Goal: Information Seeking & Learning: Find specific fact

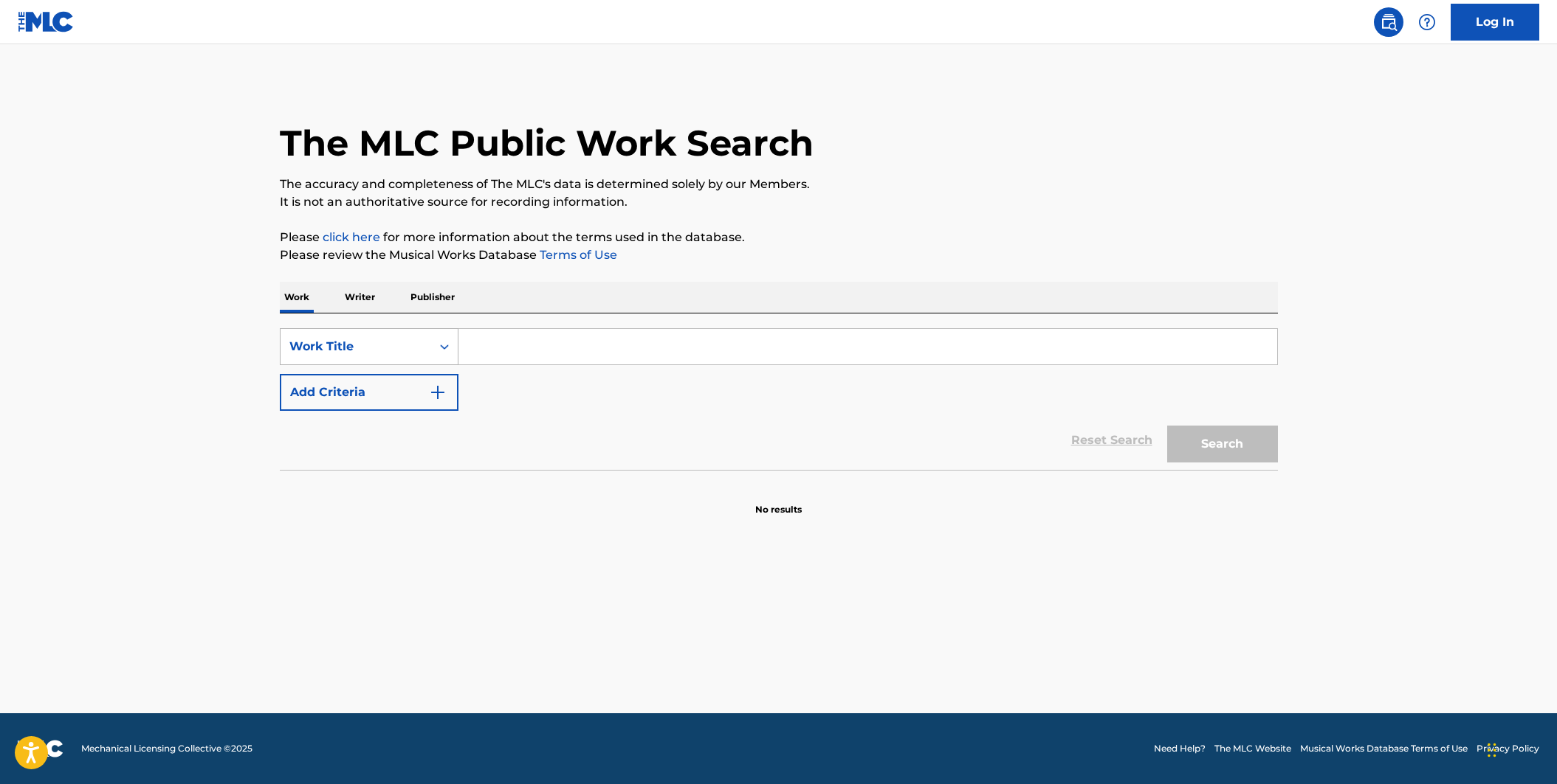
click at [423, 338] on div "Work Title" at bounding box center [356, 347] width 151 height 28
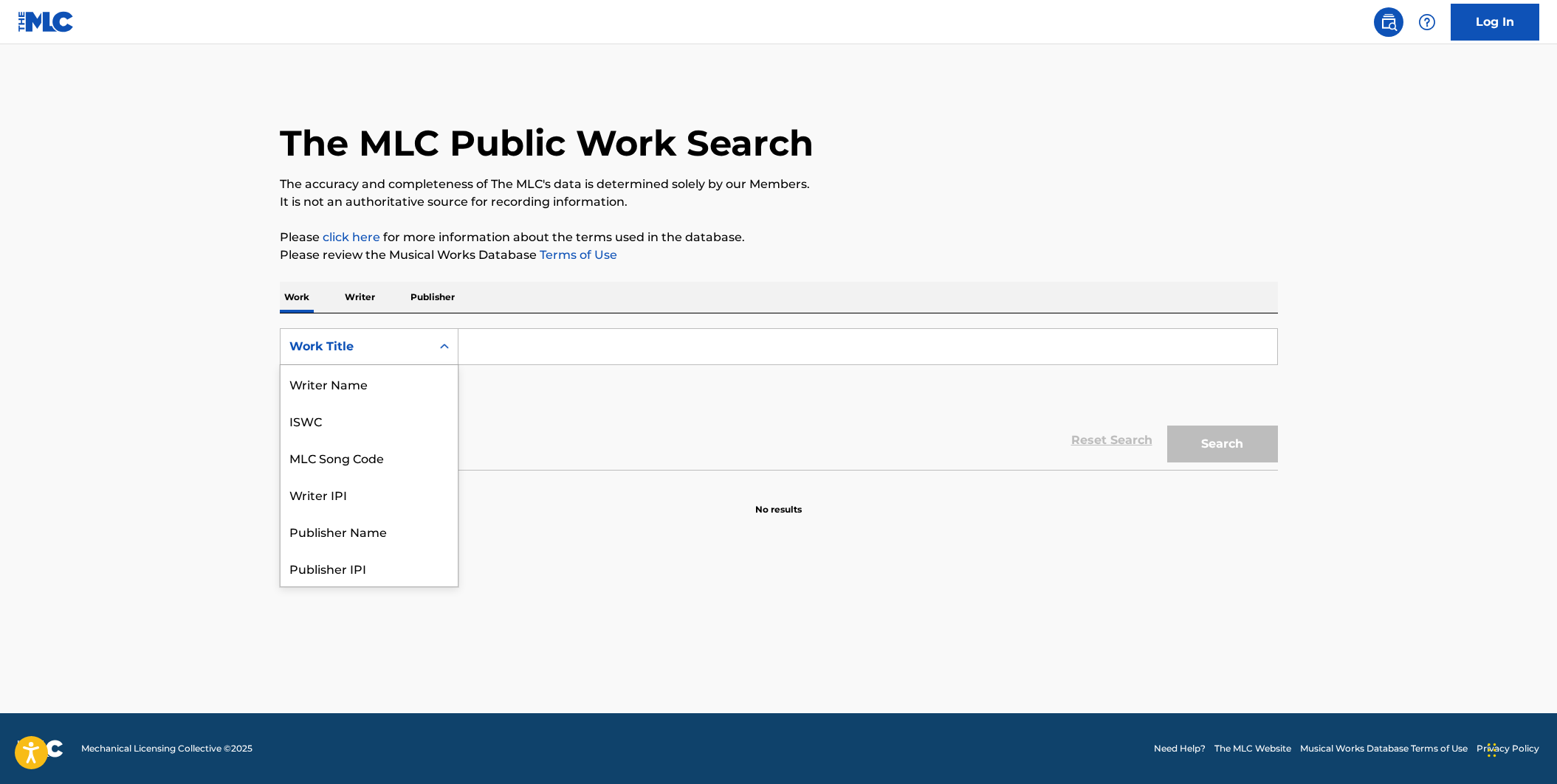
scroll to position [74, 0]
click at [405, 378] on div "MLC Song Code" at bounding box center [369, 384] width 177 height 37
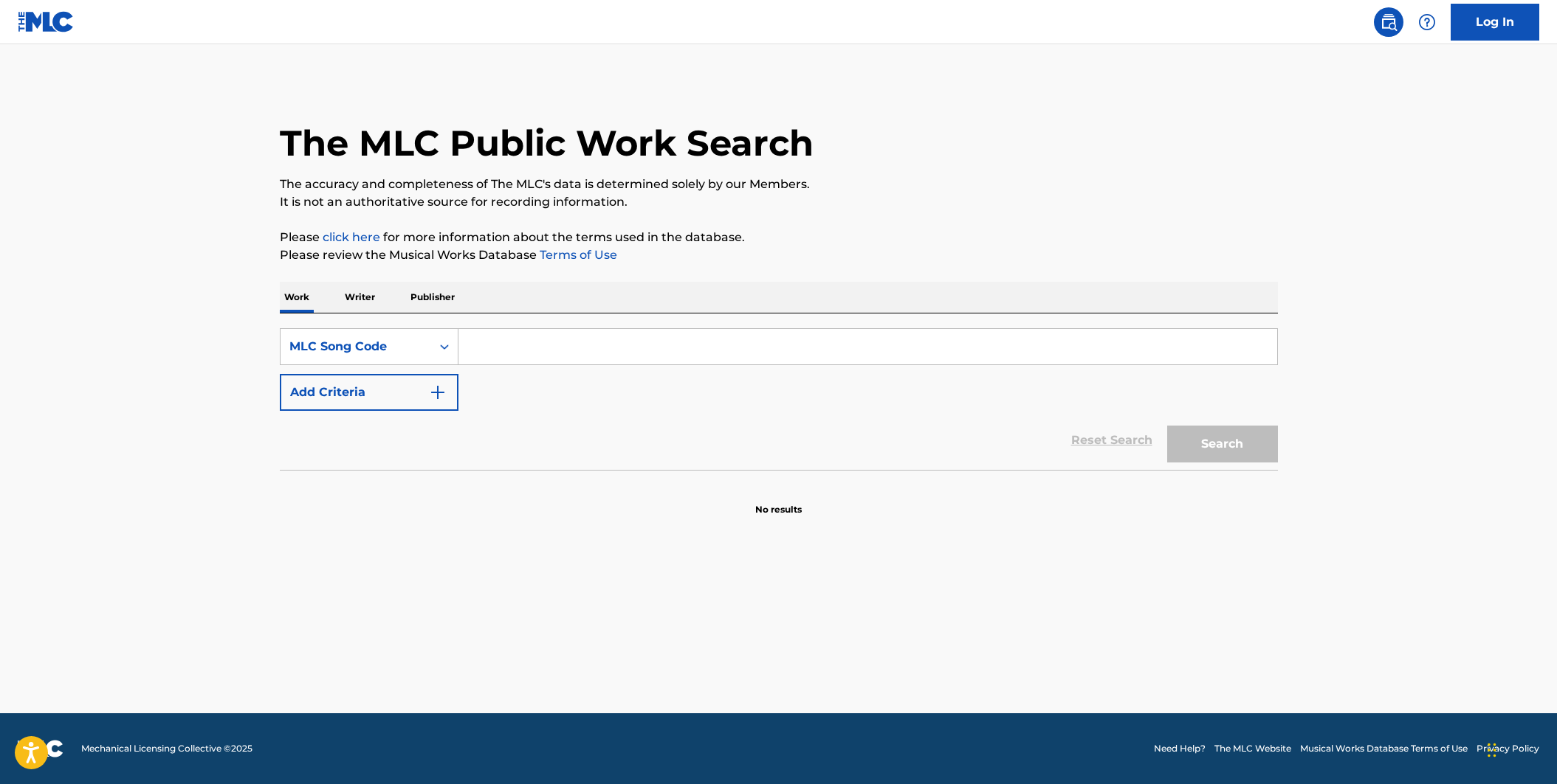
click at [477, 356] on input "Search Form" at bounding box center [867, 347] width 819 height 35
paste input "UA2M5Z"
type input "UA2M5Z"
click at [1254, 448] on button "Search" at bounding box center [1222, 444] width 111 height 37
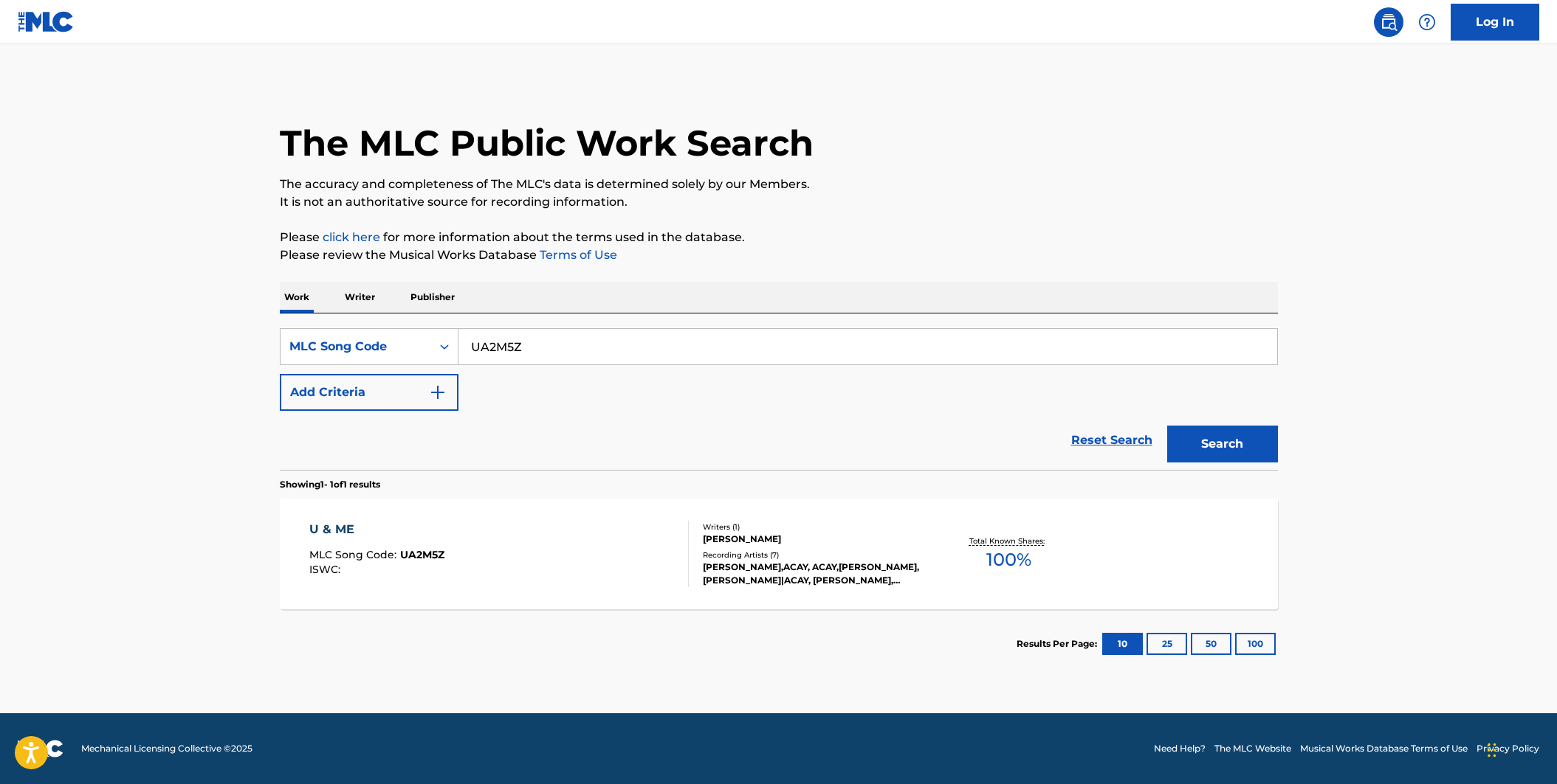
click at [589, 557] on div "U & ME MLC Song Code : UA2M5Z ISWC :" at bounding box center [498, 554] width 379 height 67
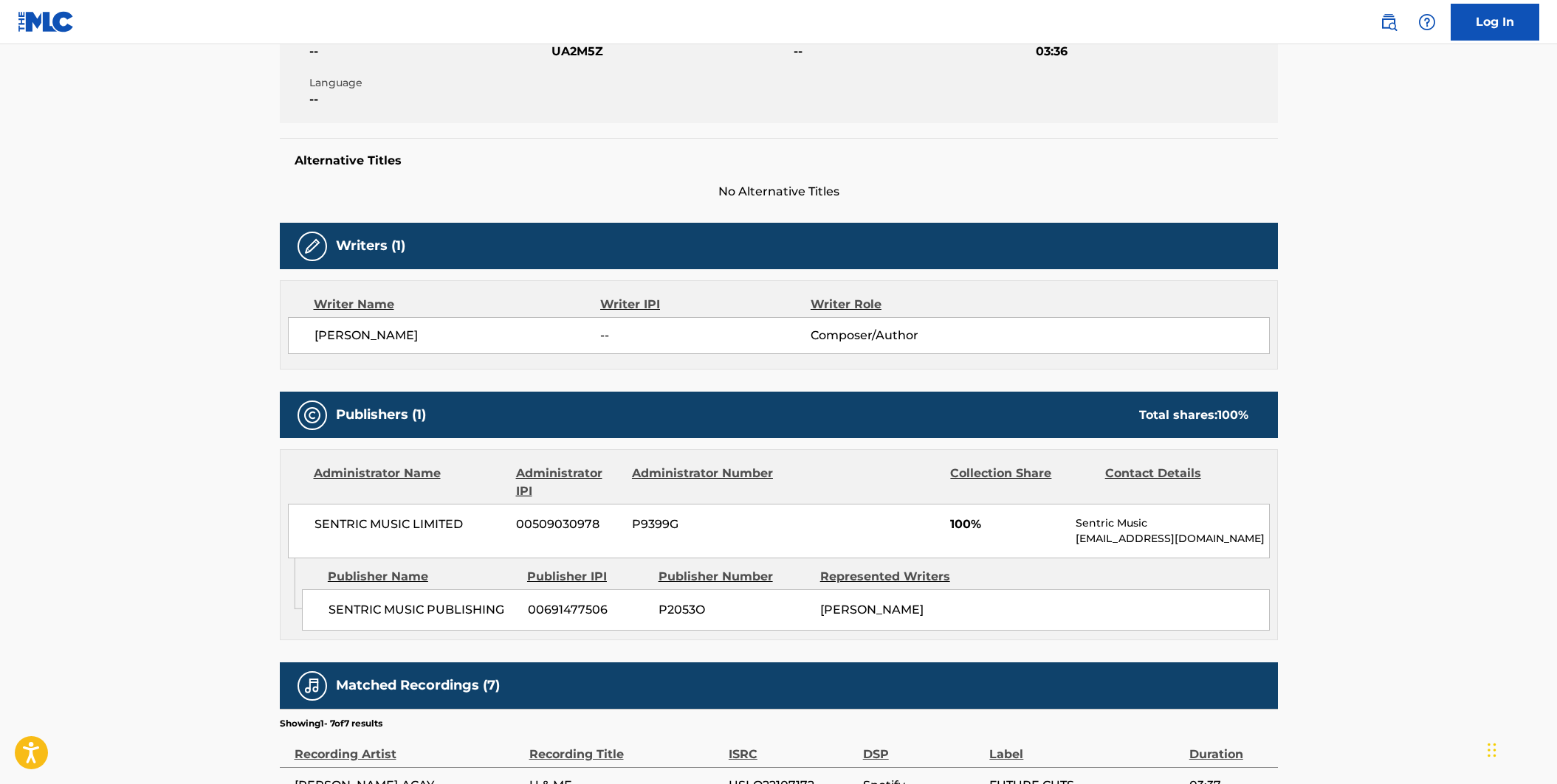
scroll to position [295, 0]
